Goal: Find specific page/section: Find specific page/section

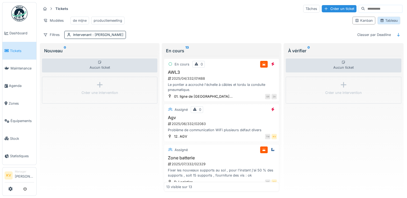
click at [389, 23] on div "Tableau" at bounding box center [389, 20] width 18 height 5
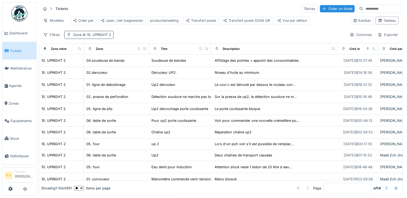
click at [110, 37] on span "10. UPRIGHT 2" at bounding box center [96, 35] width 30 height 4
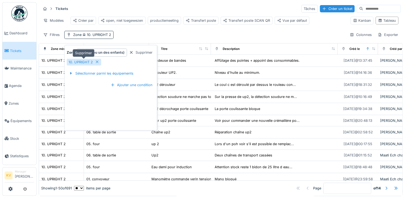
click at [96, 62] on icon at bounding box center [97, 62] width 3 height 3
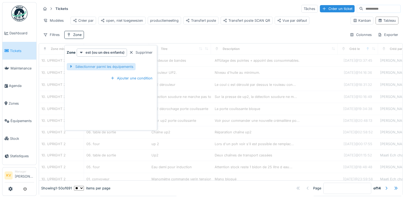
click at [93, 65] on div "Sélectionner parmi les équipements" at bounding box center [101, 66] width 69 height 7
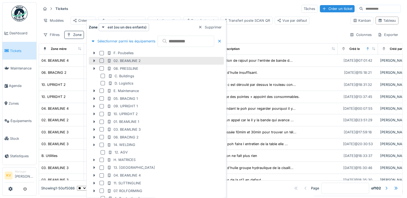
click at [102, 61] on div at bounding box center [102, 61] width 4 height 4
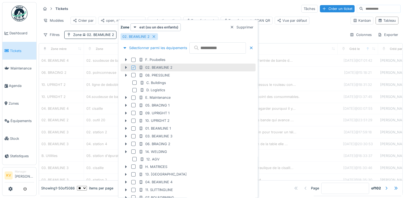
click at [188, 8] on div "Tickets Tâches Créer un ticket" at bounding box center [221, 8] width 360 height 9
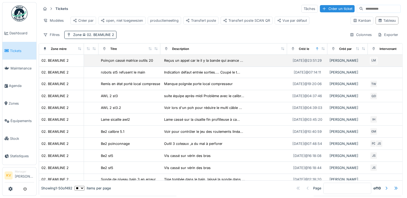
scroll to position [0, 49]
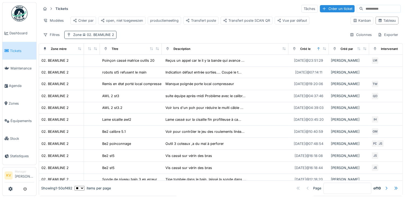
click at [102, 37] on span "02. BEAMLINE 2" at bounding box center [97, 35] width 33 height 4
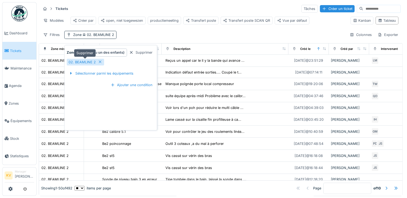
click at [98, 60] on div at bounding box center [100, 62] width 4 height 5
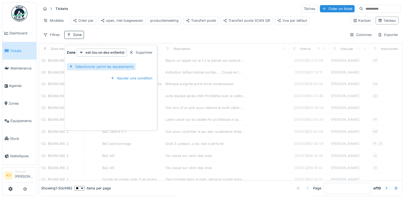
click at [100, 67] on div "Sélectionner parmi les équipements" at bounding box center [101, 66] width 69 height 7
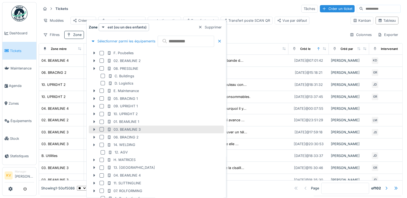
click at [101, 129] on div at bounding box center [102, 129] width 4 height 4
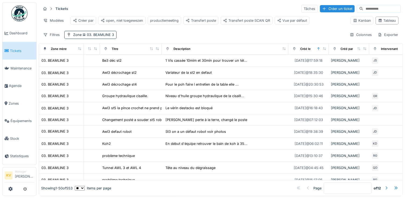
click at [196, 5] on div "Tickets Tâches Créer un ticket" at bounding box center [221, 8] width 360 height 9
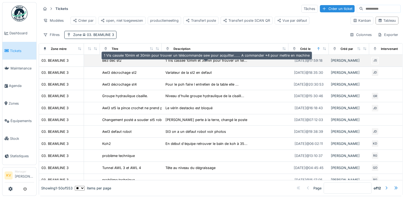
click at [230, 63] on div "1 Vis cassée 10mim et 30min pour trouver un tél..." at bounding box center [206, 60] width 82 height 5
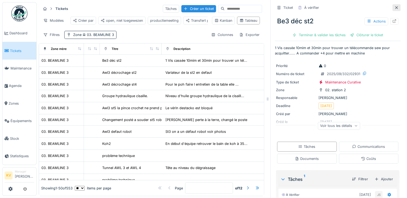
click at [394, 6] on div at bounding box center [396, 7] width 4 height 5
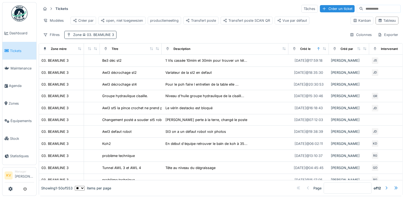
click at [98, 37] on span "03. BEAMLINE 3" at bounding box center [97, 35] width 33 height 4
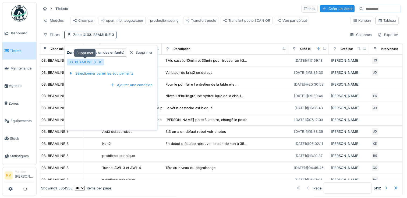
click at [99, 60] on div at bounding box center [100, 62] width 4 height 5
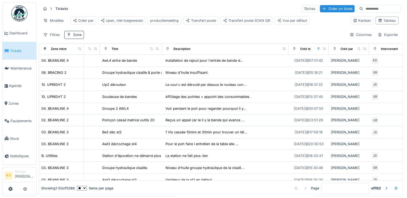
click at [150, 37] on div "Filtres Zone Colonnes Exporter" at bounding box center [221, 35] width 360 height 8
click at [74, 37] on div "Zone" at bounding box center [77, 34] width 8 height 5
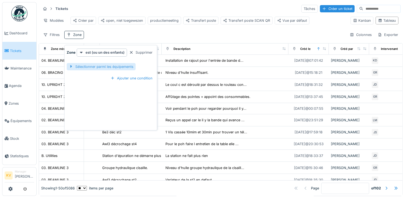
click at [94, 68] on div "Sélectionner parmi les équipements" at bounding box center [101, 66] width 69 height 7
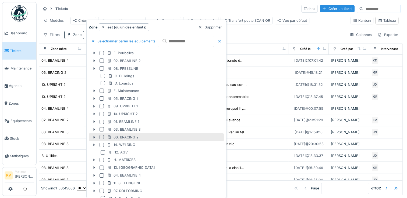
click at [120, 135] on div "06. BRACING 2" at bounding box center [122, 137] width 31 height 5
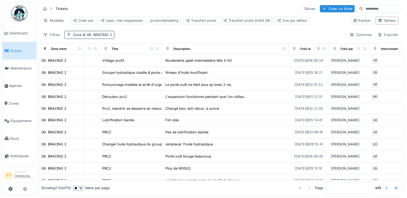
click at [213, 7] on div "Tickets Tâches Créer un ticket" at bounding box center [221, 8] width 360 height 9
click at [91, 37] on span "06. BRACING 2" at bounding box center [96, 35] width 30 height 4
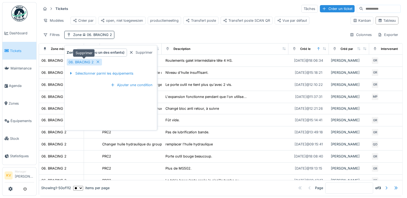
click at [96, 62] on icon at bounding box center [98, 61] width 4 height 3
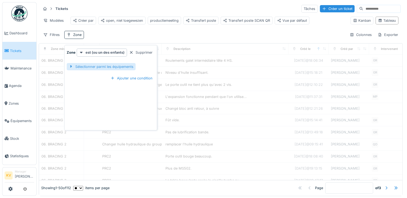
click at [105, 68] on div "Sélectionner parmi les équipements" at bounding box center [101, 66] width 69 height 7
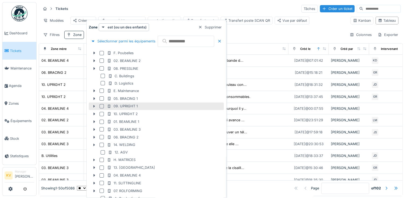
click at [101, 106] on div at bounding box center [102, 106] width 4 height 4
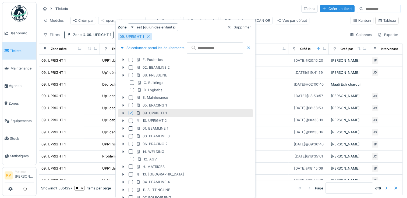
click at [184, 3] on div "Tickets Tâches Créer un ticket Modèles Créer par open, niet toegewezen producti…" at bounding box center [221, 21] width 364 height 39
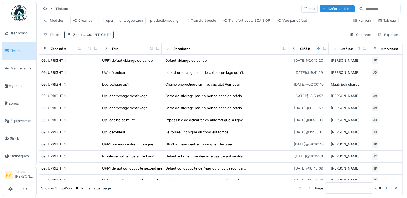
click at [98, 37] on span "09. UPRIGHT 1" at bounding box center [96, 35] width 30 height 4
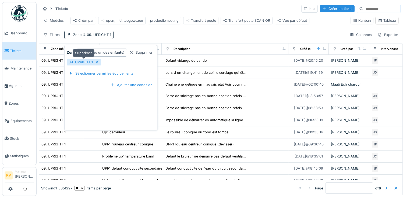
click at [96, 62] on icon at bounding box center [97, 61] width 4 height 3
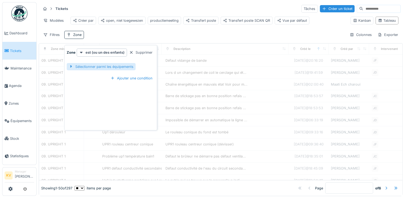
click at [98, 68] on div "Sélectionner parmi les équipements" at bounding box center [101, 66] width 69 height 7
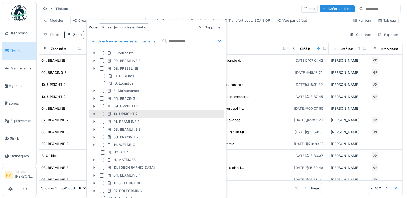
click at [100, 115] on div at bounding box center [102, 114] width 4 height 4
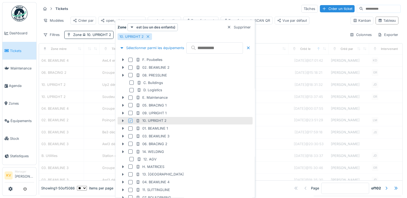
click at [178, 5] on div "Tickets Tâches Créer un ticket" at bounding box center [221, 8] width 360 height 9
